Goal: Transaction & Acquisition: Book appointment/travel/reservation

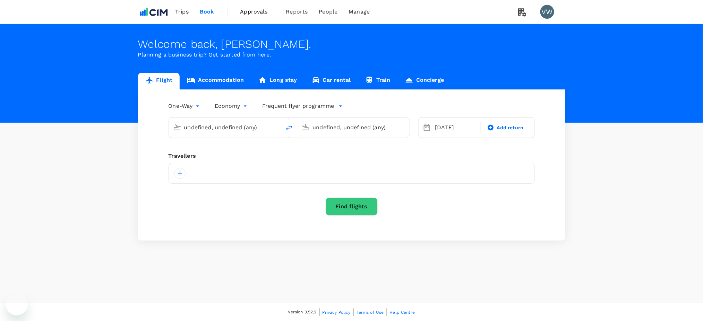
type input "[GEOGRAPHIC_DATA], [GEOGRAPHIC_DATA] (any)"
type input "[PERSON_NAME], [GEOGRAPHIC_DATA] (any)"
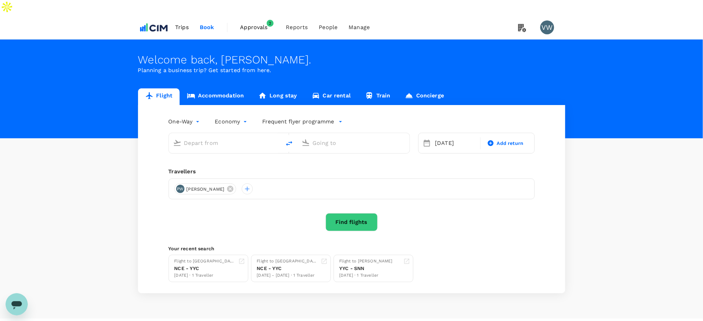
type input "[GEOGRAPHIC_DATA], [GEOGRAPHIC_DATA] (any)"
type input "[PERSON_NAME], [GEOGRAPHIC_DATA] (any)"
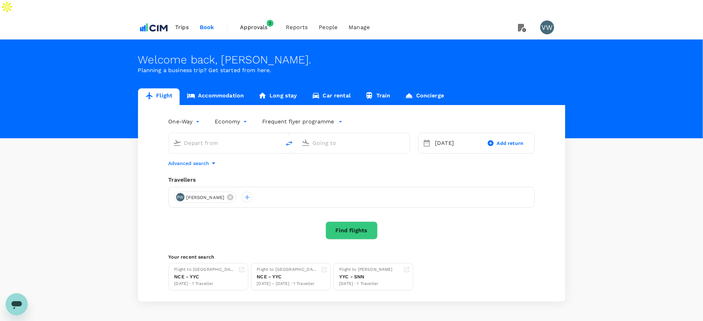
type input "[GEOGRAPHIC_DATA], [GEOGRAPHIC_DATA] (any)"
type input "[PERSON_NAME], [GEOGRAPHIC_DATA] (any)"
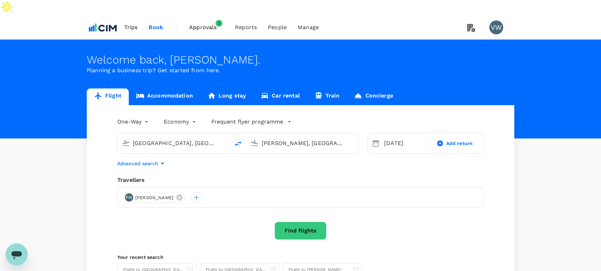
drag, startPoint x: 850, startPoint y: 5, endPoint x: 384, endPoint y: 15, distance: 466.1
click at [384, 16] on div "Trips Book Approvals 2 Reports People Manage VW" at bounding box center [300, 28] width 427 height 24
click at [163, 88] on link "Accommodation" at bounding box center [164, 96] width 71 height 17
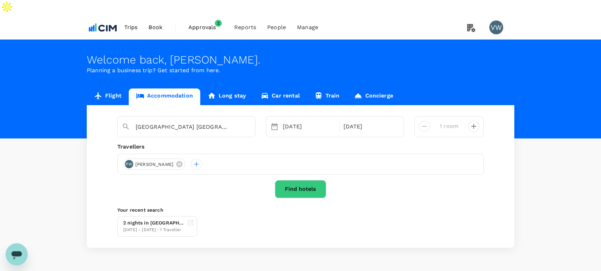
type input "[GEOGRAPHIC_DATA] [GEOGRAPHIC_DATA]"
click at [175, 154] on div "PW [PERSON_NAME]" at bounding box center [300, 164] width 366 height 21
click at [176, 161] on icon at bounding box center [179, 164] width 6 height 6
click at [130, 159] on div at bounding box center [128, 164] width 11 height 11
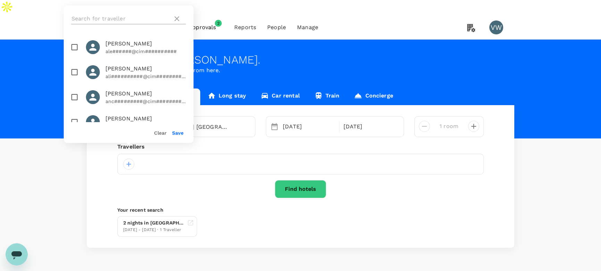
click at [132, 17] on input "text" at bounding box center [120, 18] width 99 height 11
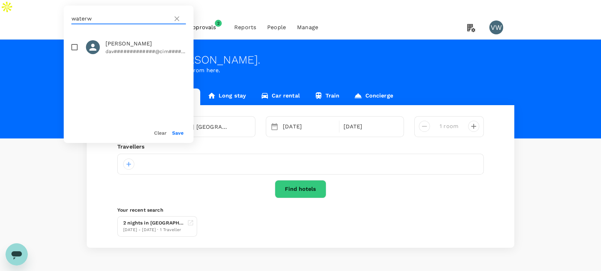
type input "waterw"
click at [75, 47] on input "checkbox" at bounding box center [74, 47] width 15 height 15
checkbox input "true"
click at [180, 132] on button "Save" at bounding box center [177, 133] width 11 height 6
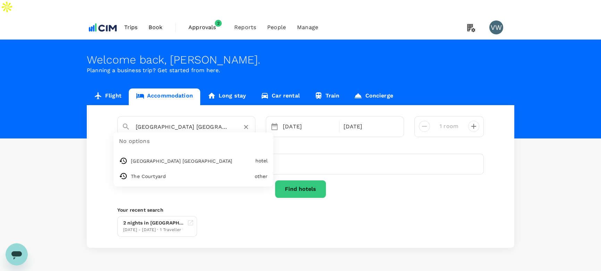
drag, startPoint x: 136, startPoint y: 111, endPoint x: 220, endPoint y: 111, distance: 83.6
click at [220, 121] on input "[GEOGRAPHIC_DATA] [GEOGRAPHIC_DATA]" at bounding box center [184, 126] width 96 height 11
click at [358, 16] on div "Trips Book Approvals 2 Reports People Manage VW" at bounding box center [300, 28] width 427 height 24
